Goal: Entertainment & Leisure: Browse casually

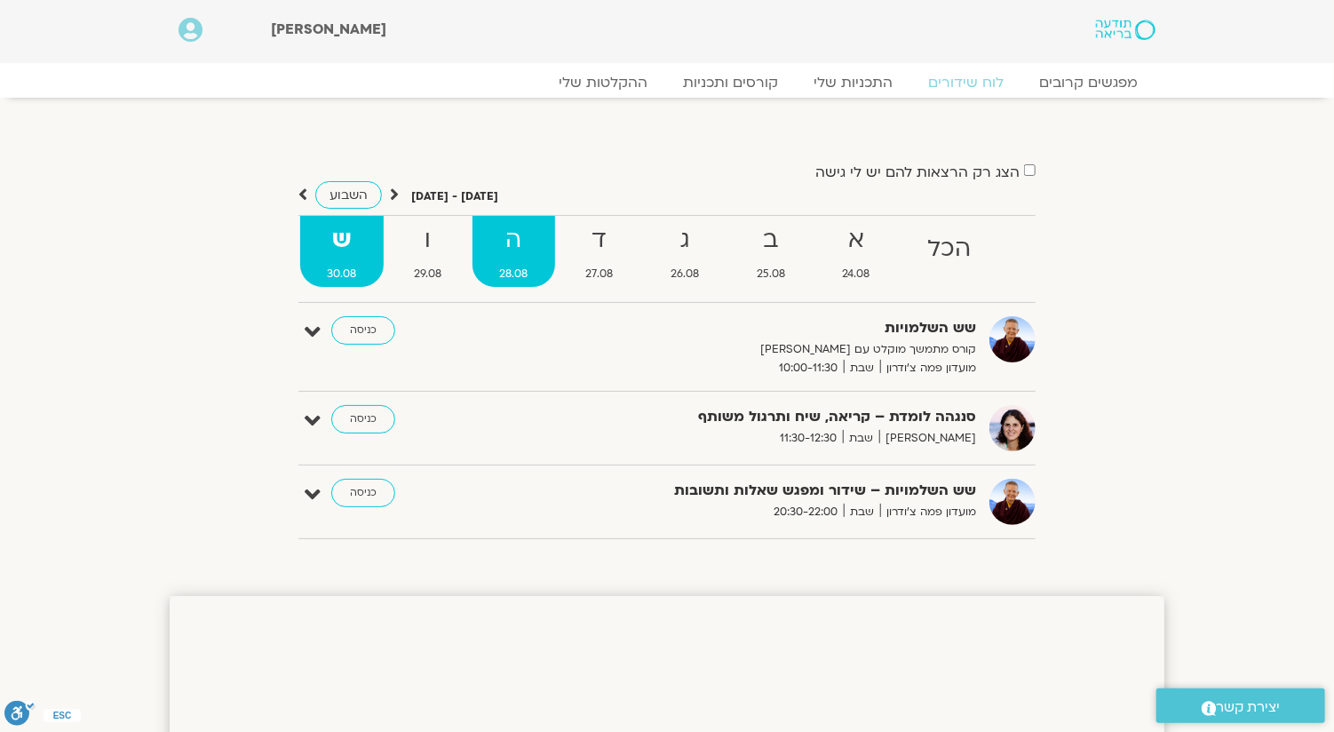
click at [504, 242] on strong "ה" at bounding box center [513, 240] width 83 height 40
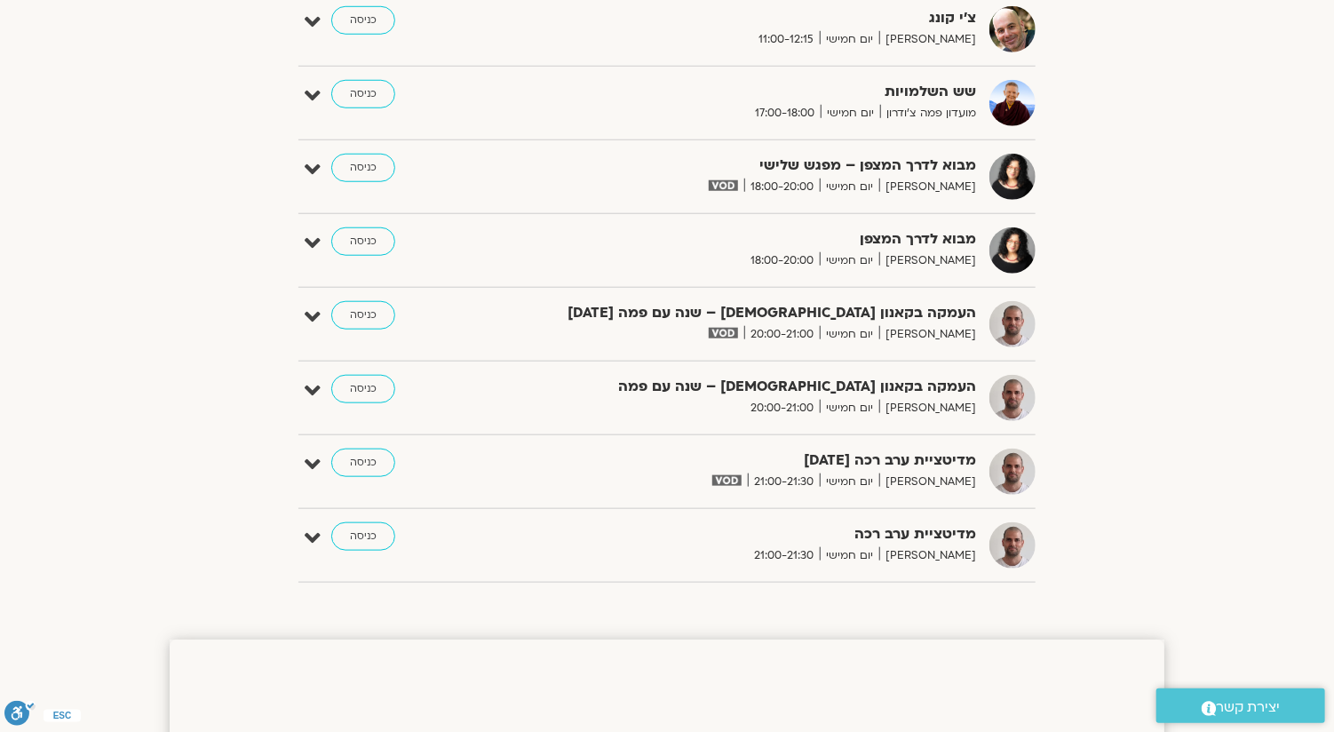
scroll to position [710, 0]
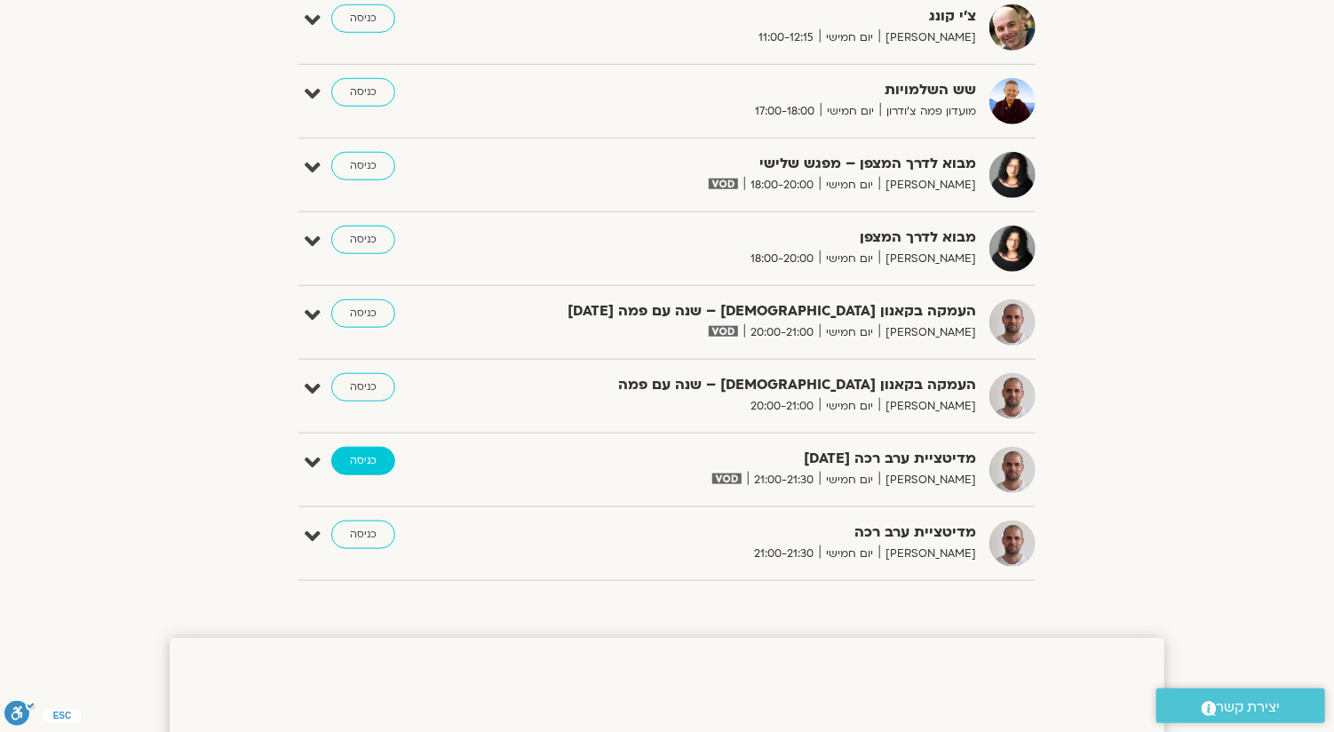
click at [380, 461] on link "כניסה" at bounding box center [363, 461] width 64 height 28
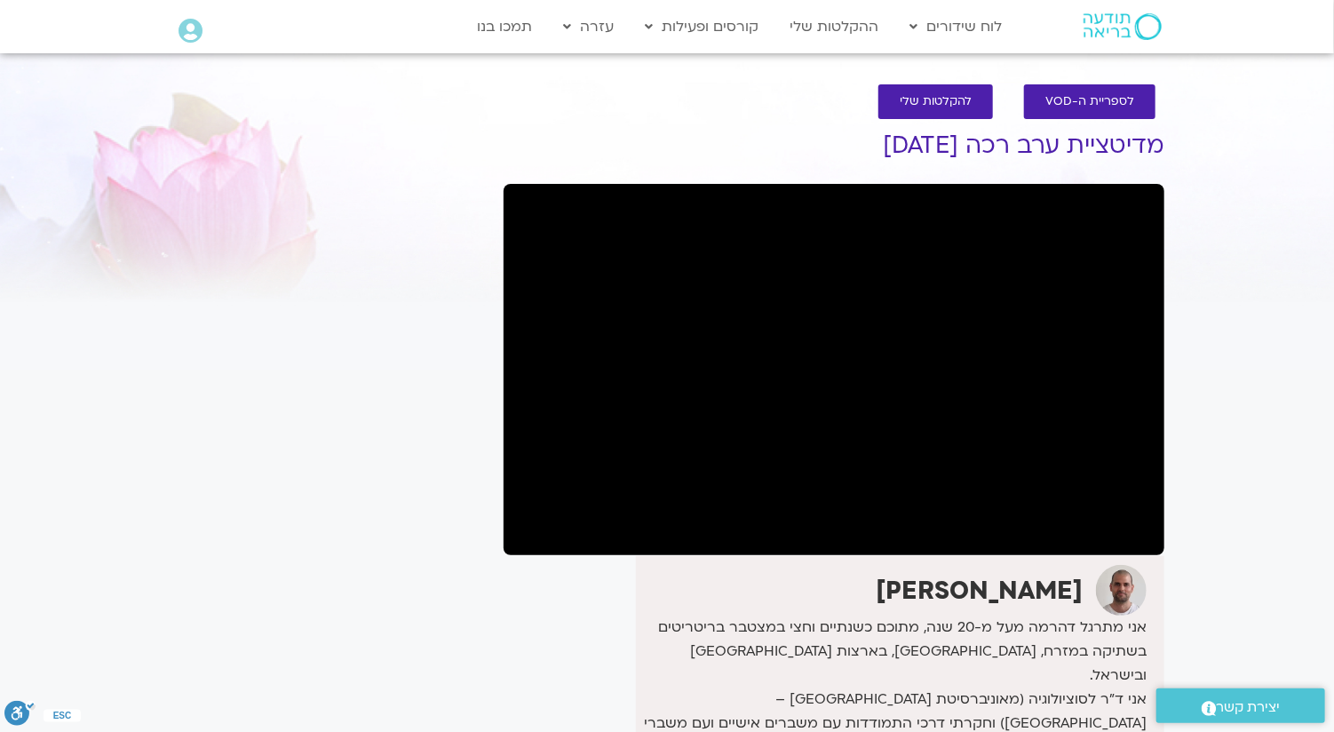
click at [1101, 22] on img at bounding box center [1122, 26] width 78 height 27
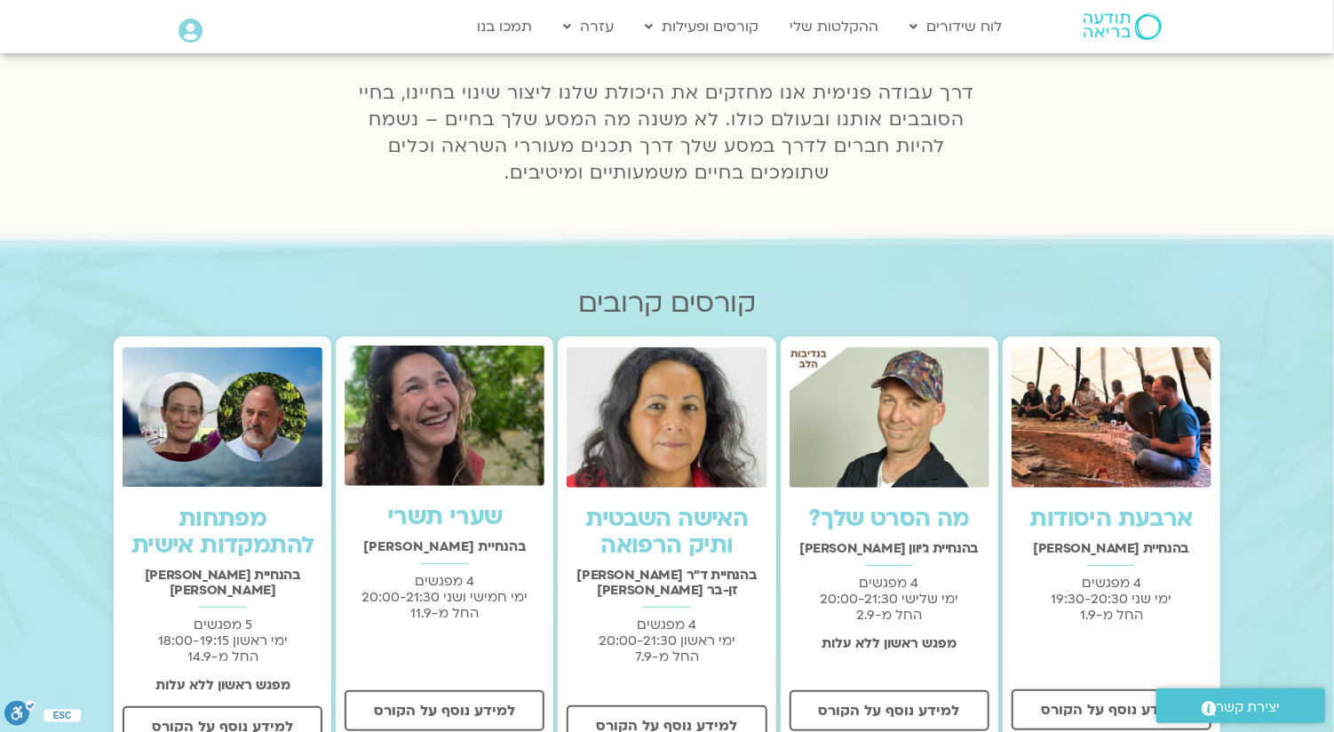
scroll to position [355, 0]
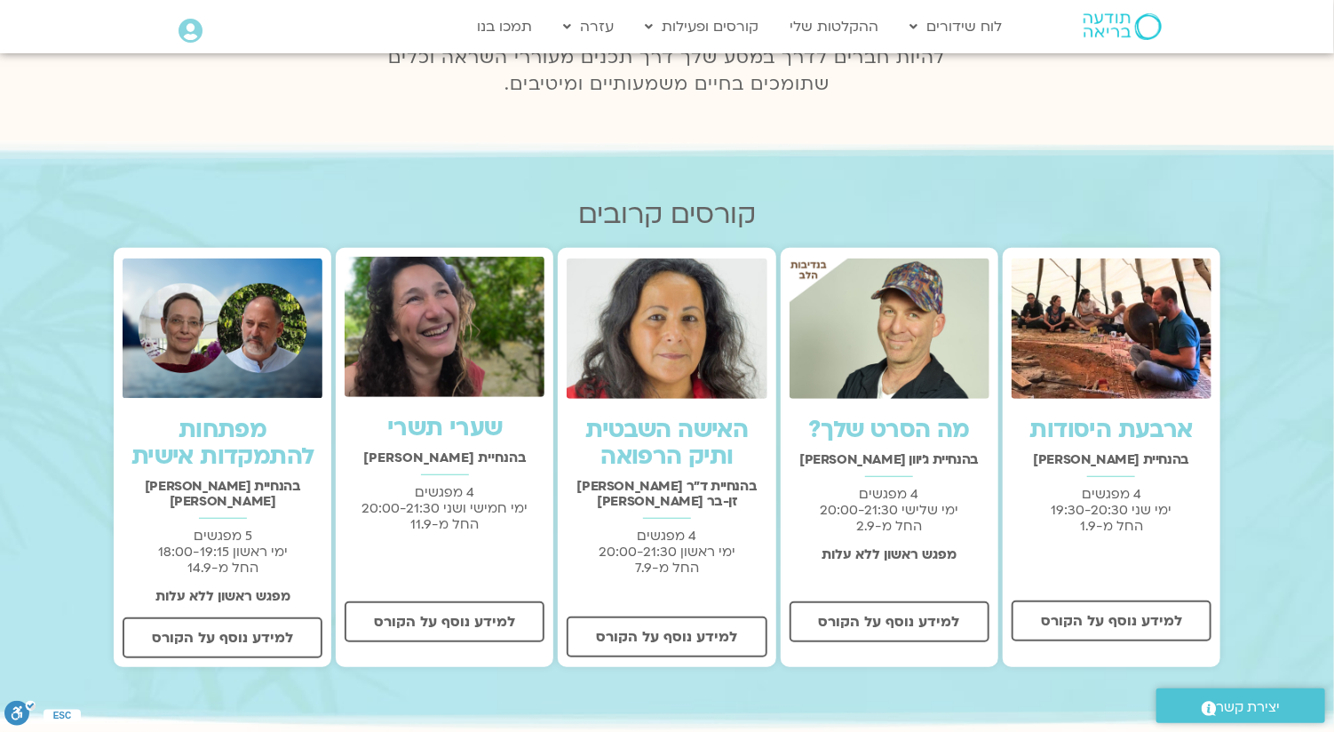
click at [876, 436] on link "מה הסרט שלך?" at bounding box center [889, 430] width 162 height 32
click at [472, 345] on img at bounding box center [445, 327] width 200 height 140
click at [1141, 365] on img at bounding box center [1111, 328] width 200 height 140
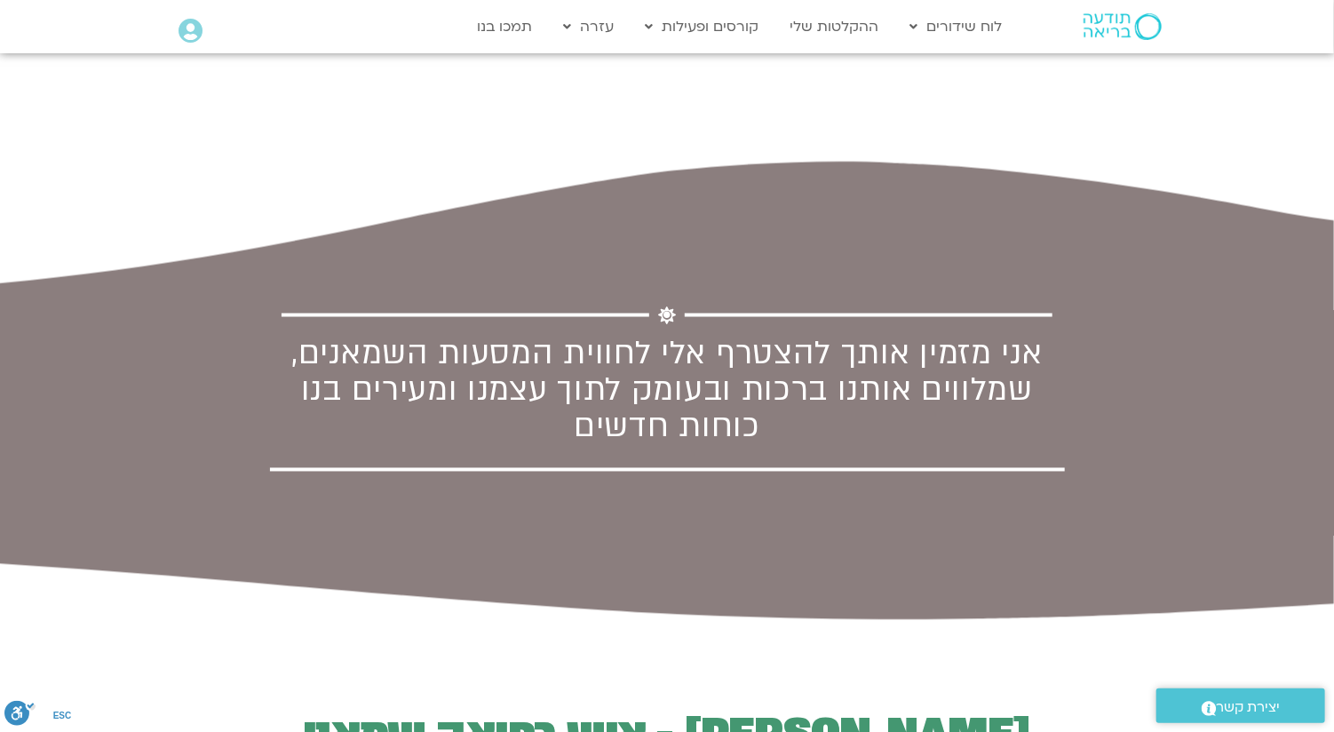
scroll to position [1332, 0]
